Goal: Communication & Community: Answer question/provide support

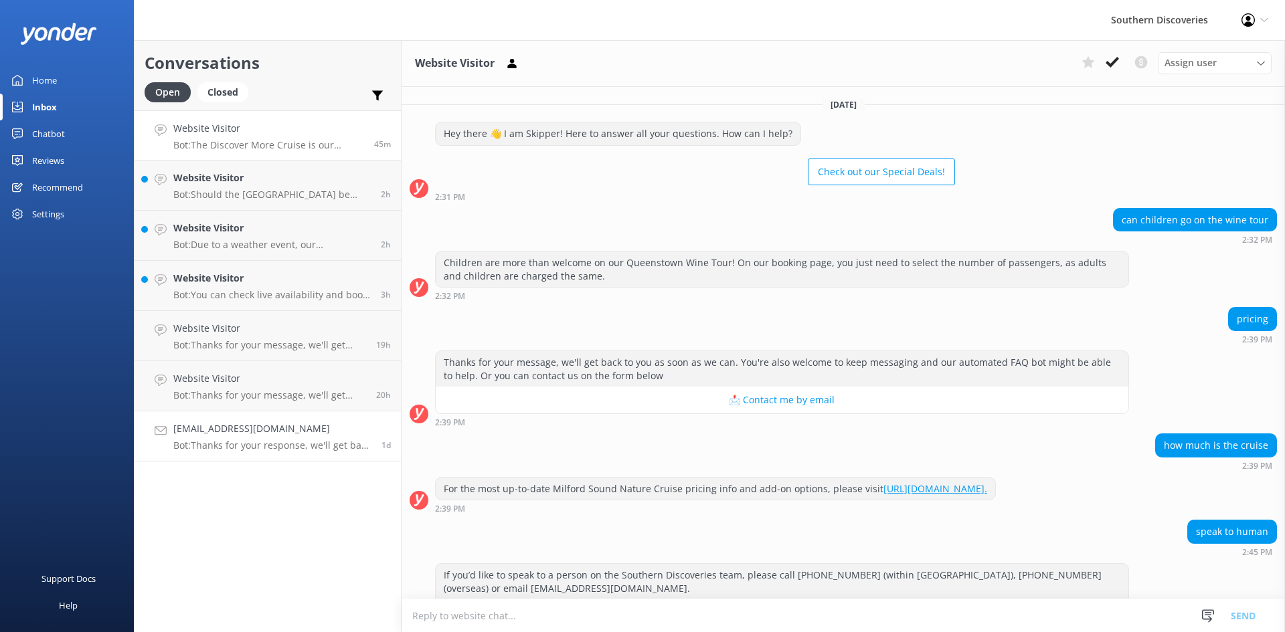
scroll to position [1427, 0]
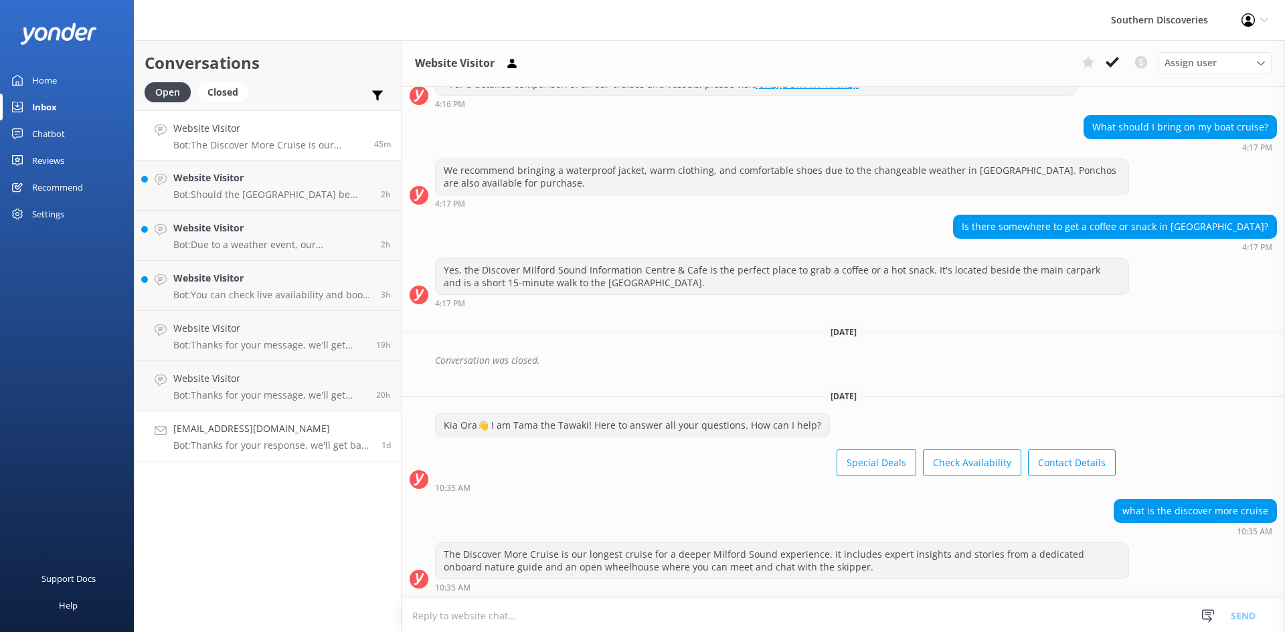
click at [227, 444] on p "Bot: Thanks for your response, we'll get back to you as soon as we can during o…" at bounding box center [272, 446] width 198 height 12
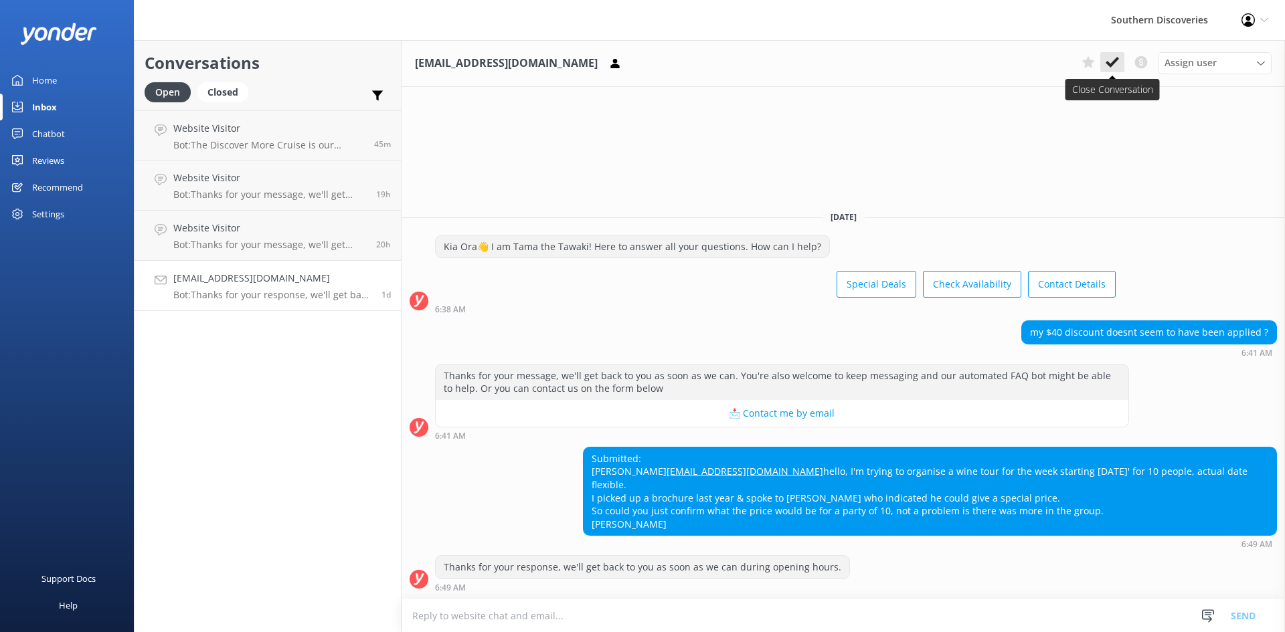
click at [1107, 64] on use at bounding box center [1111, 62] width 13 height 11
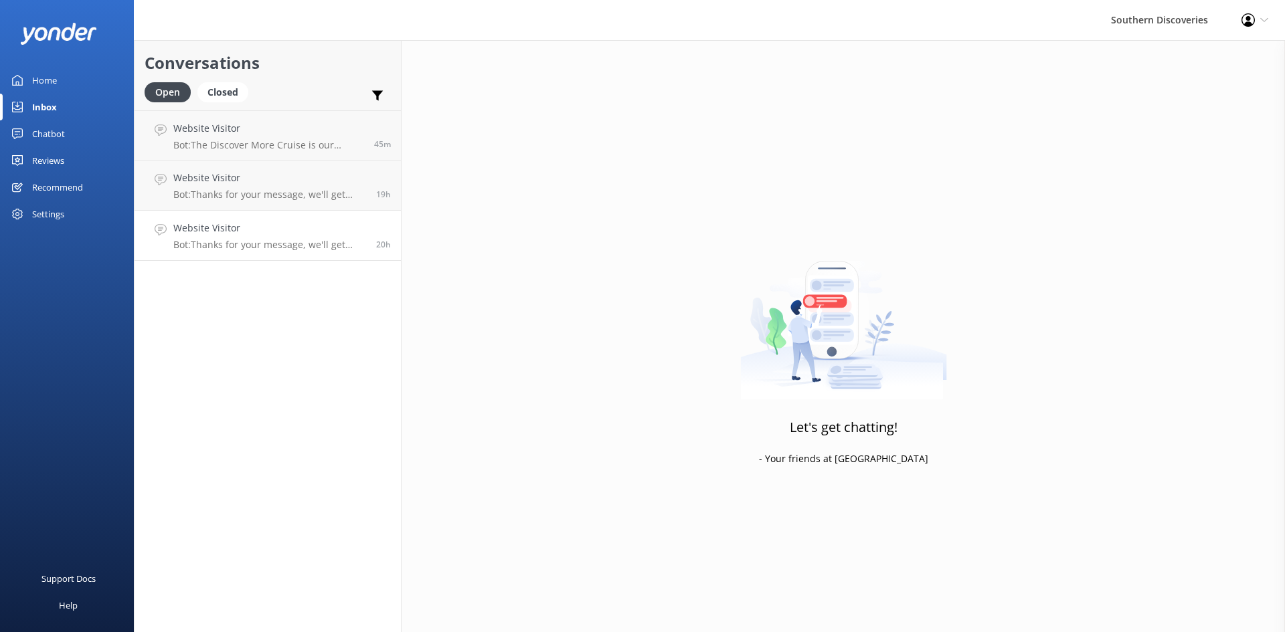
click at [236, 244] on p "Bot: Thanks for your message, we'll get back to you as soon as we can. You're a…" at bounding box center [269, 245] width 193 height 12
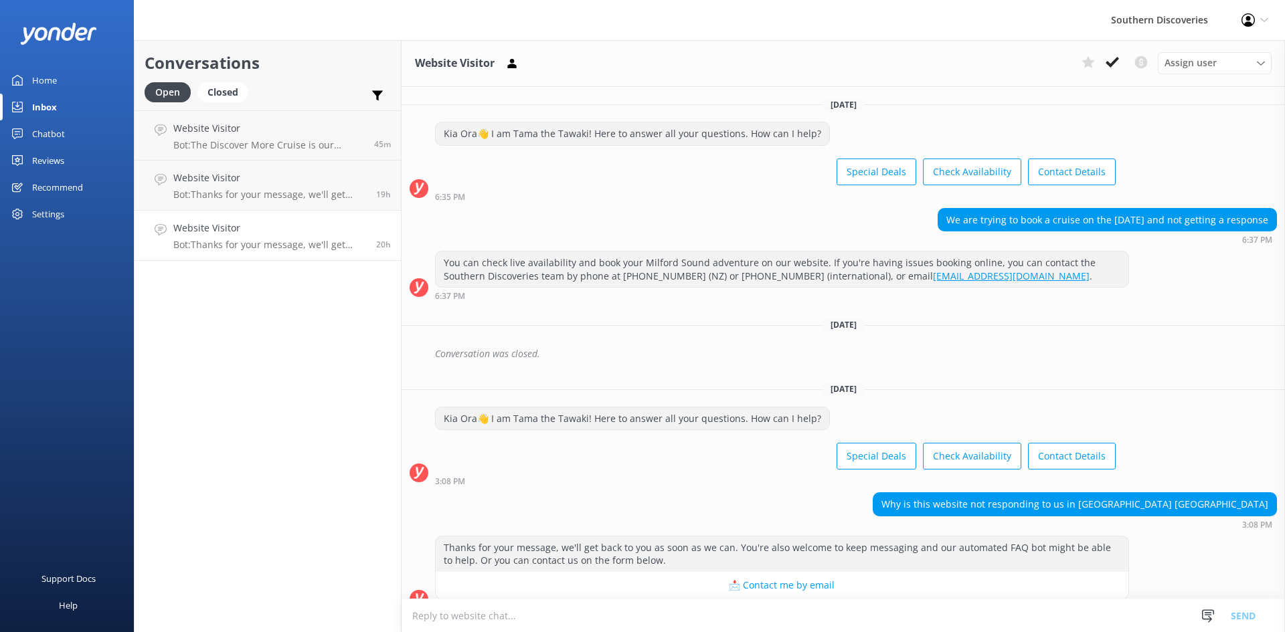
scroll to position [20, 0]
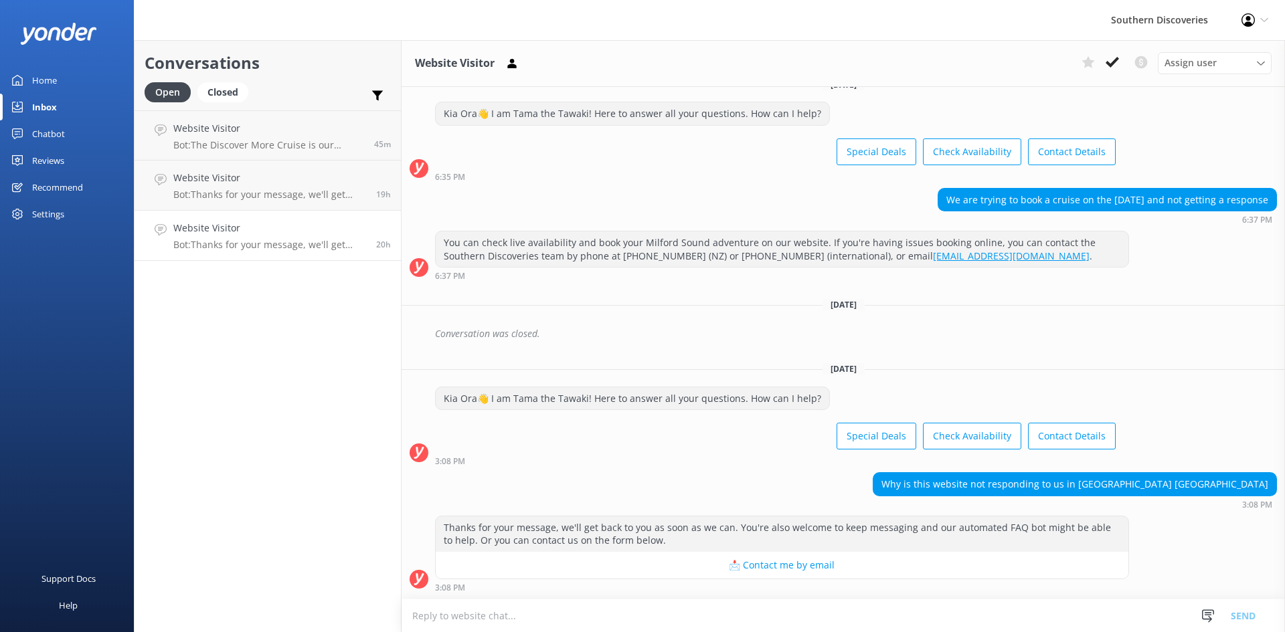
click at [232, 230] on h4 "Website Visitor" at bounding box center [269, 228] width 193 height 15
click at [246, 175] on h4 "Website Visitor" at bounding box center [269, 178] width 193 height 15
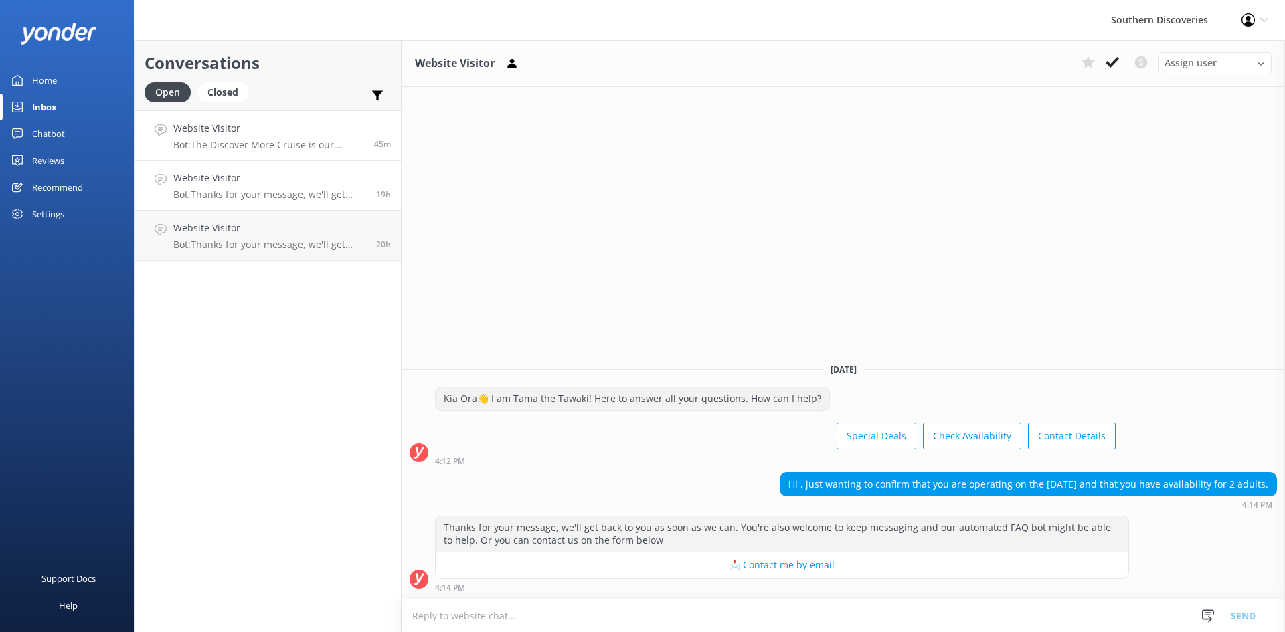
click at [284, 151] on p "Bot: The Discover More Cruise is our longest cruise for a deeper Milford Sound …" at bounding box center [268, 145] width 191 height 12
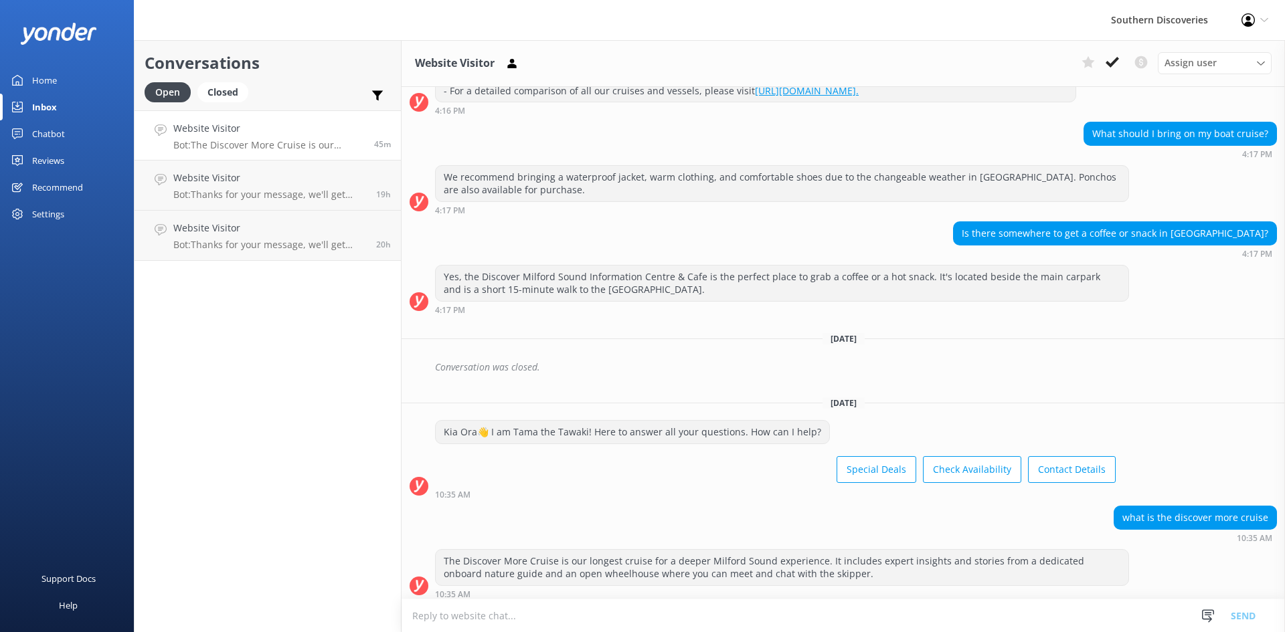
scroll to position [1427, 0]
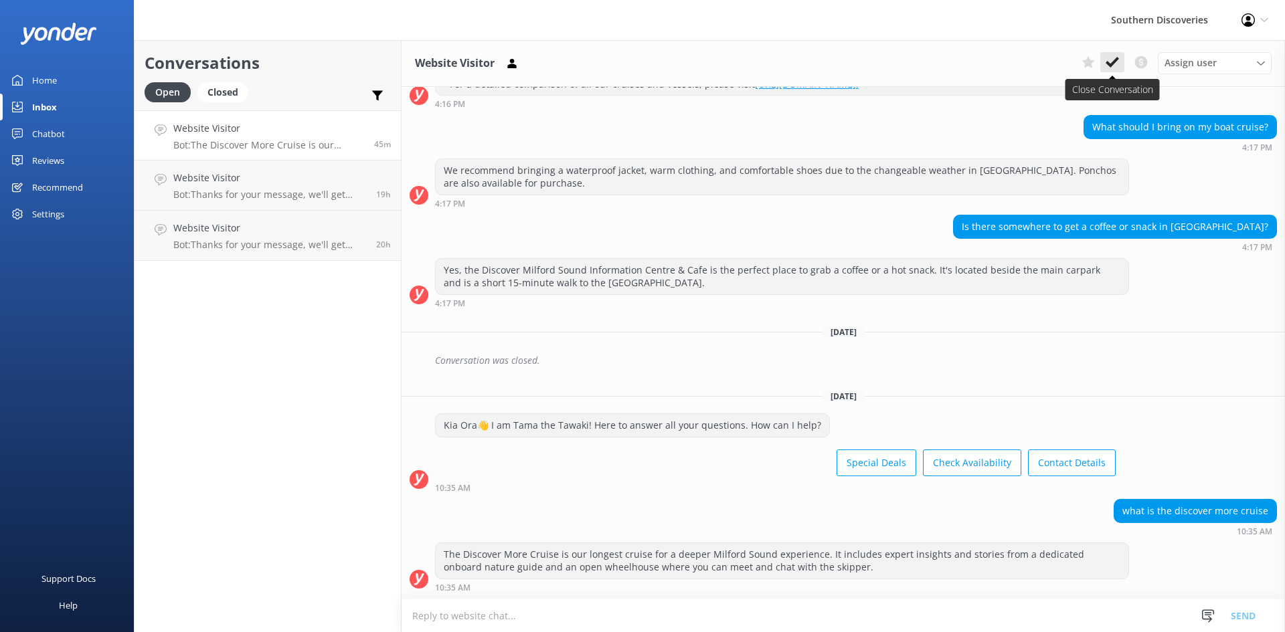
click at [1110, 58] on icon at bounding box center [1111, 62] width 13 height 13
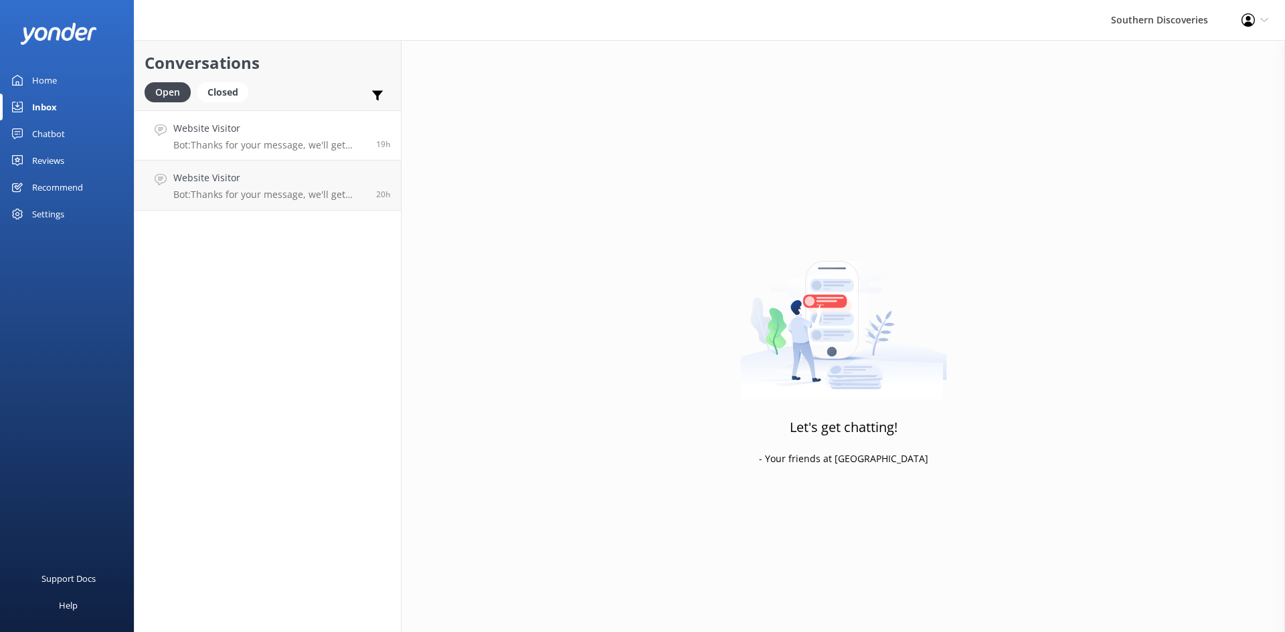
click at [333, 130] on h4 "Website Visitor" at bounding box center [269, 128] width 193 height 15
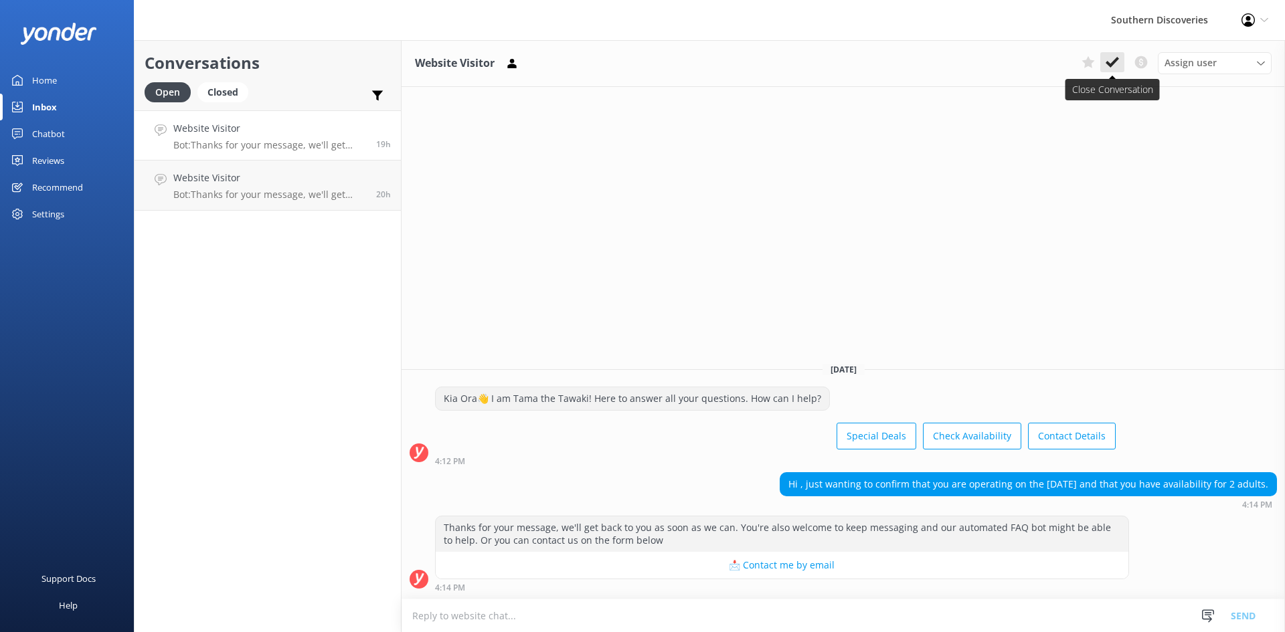
click at [1110, 62] on icon at bounding box center [1111, 62] width 13 height 13
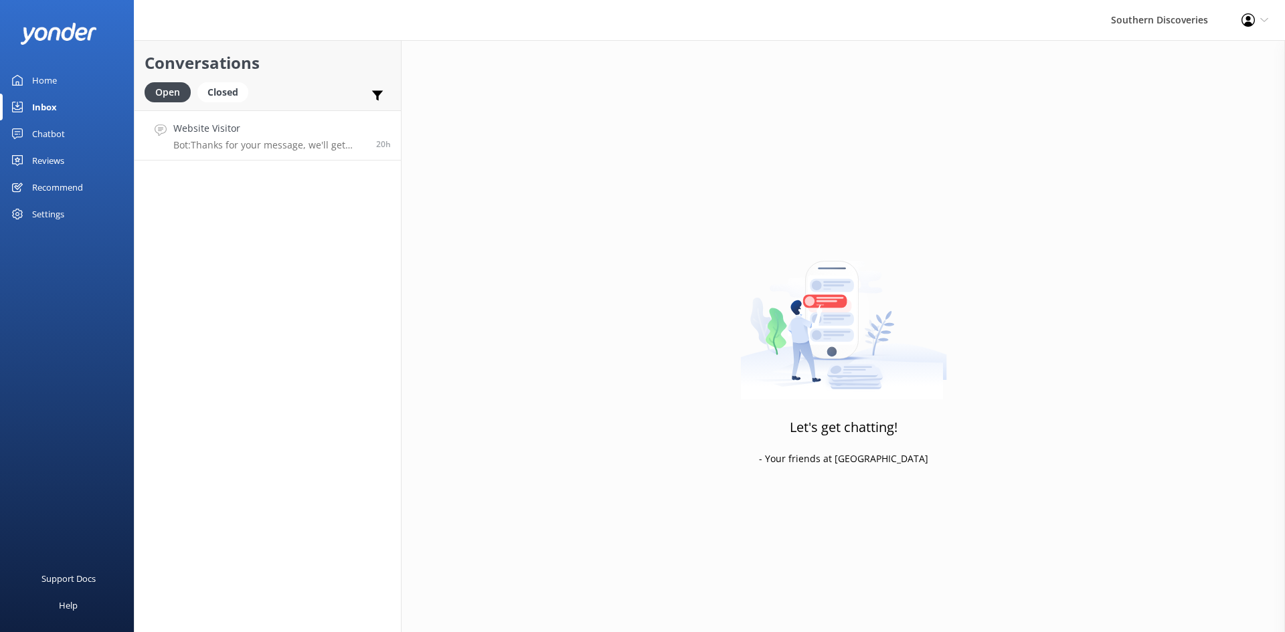
click at [249, 137] on div "Website Visitor Bot: Thanks for your message, we'll get back to you as soon as …" at bounding box center [269, 135] width 193 height 29
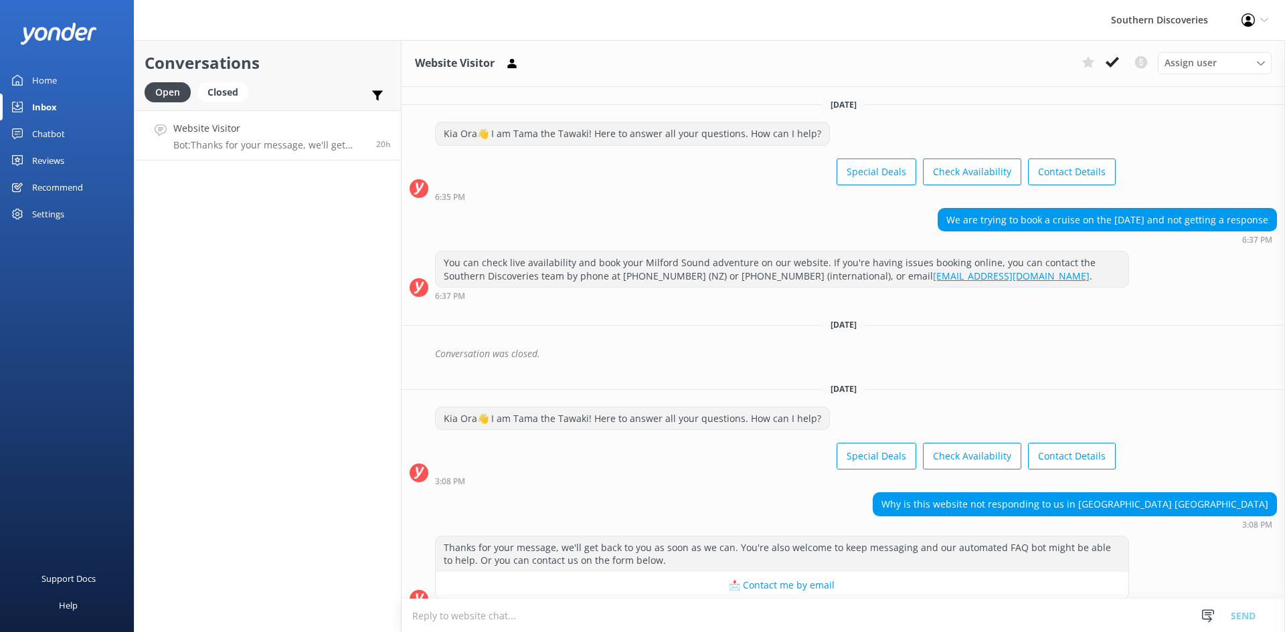
scroll to position [20, 0]
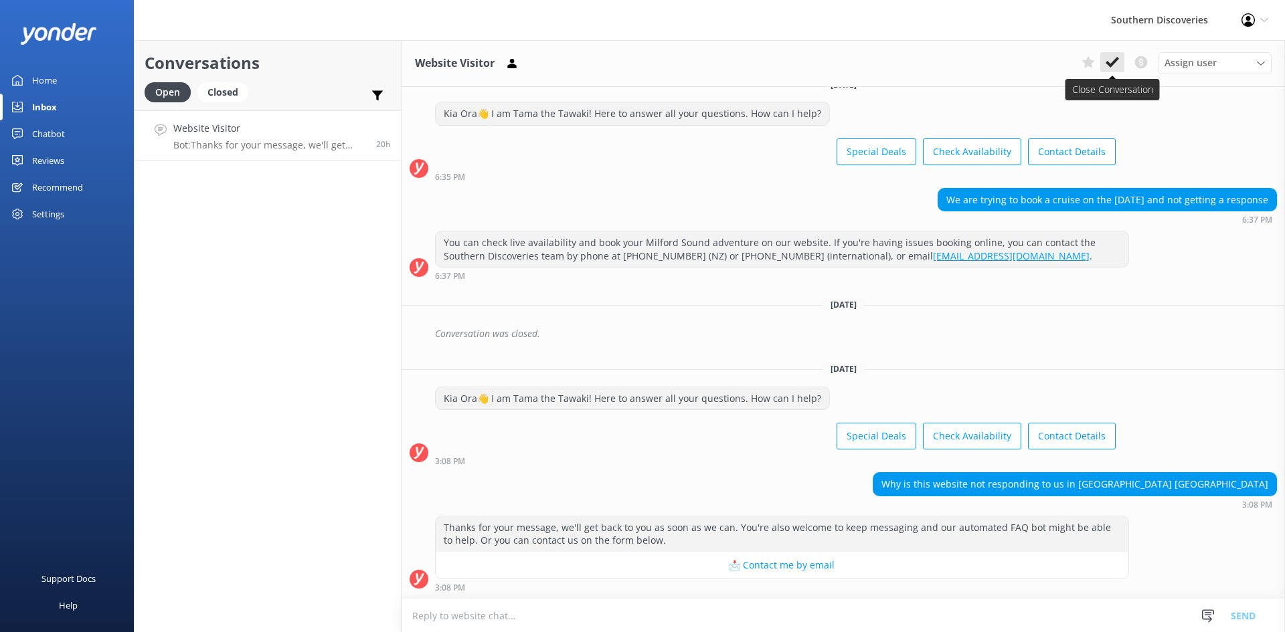
click at [1105, 57] on icon at bounding box center [1111, 62] width 13 height 13
